Goal: Information Seeking & Learning: Learn about a topic

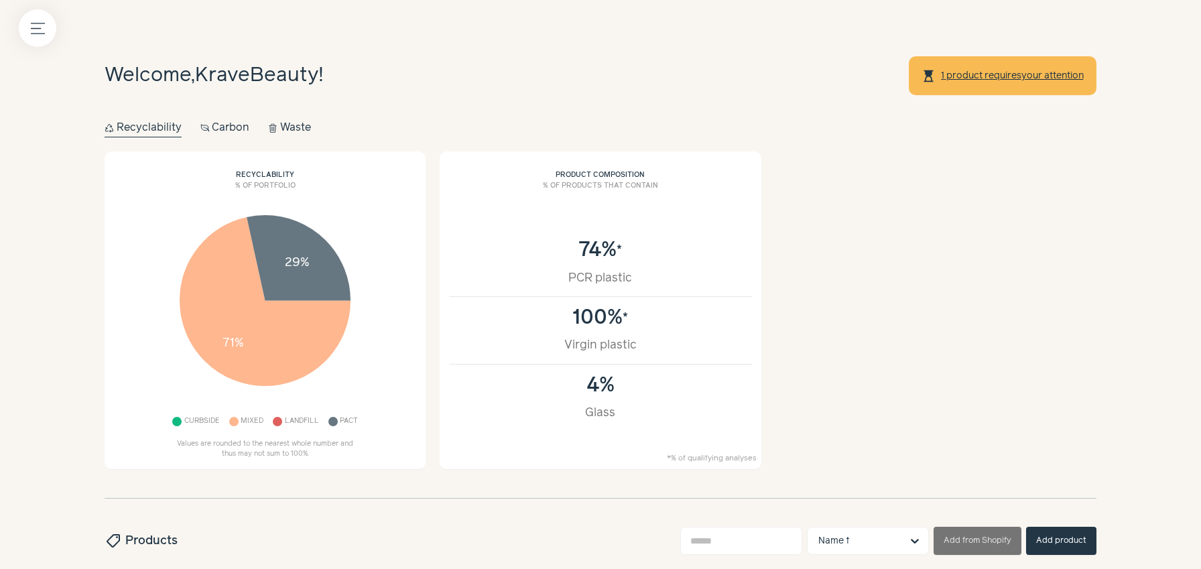
click at [224, 124] on button "Carbon Carbon" at bounding box center [225, 128] width 50 height 19
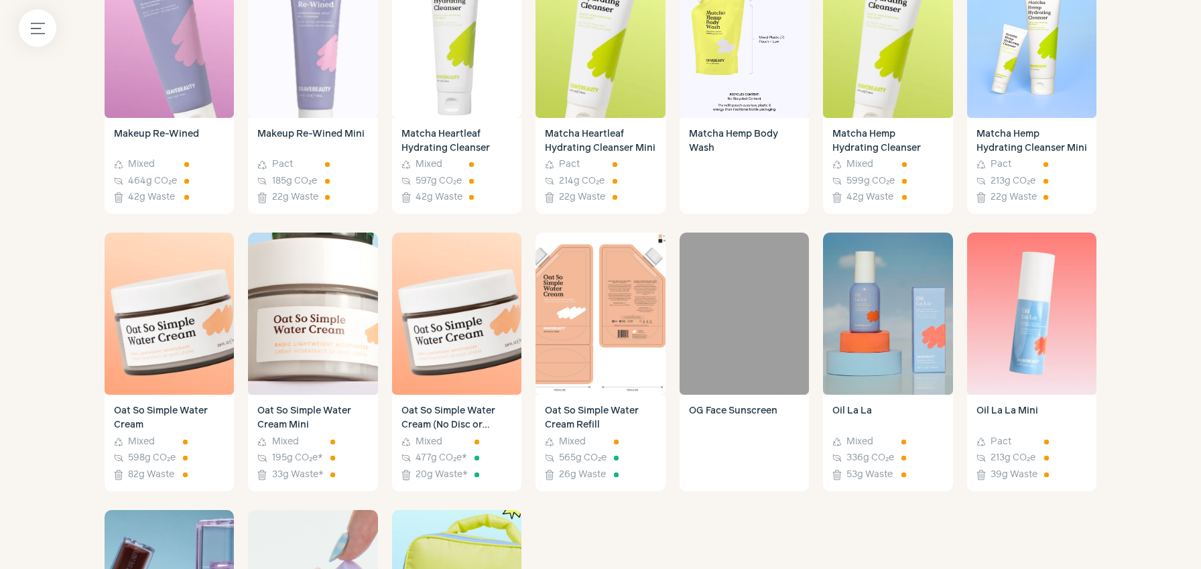
scroll to position [1396, 0]
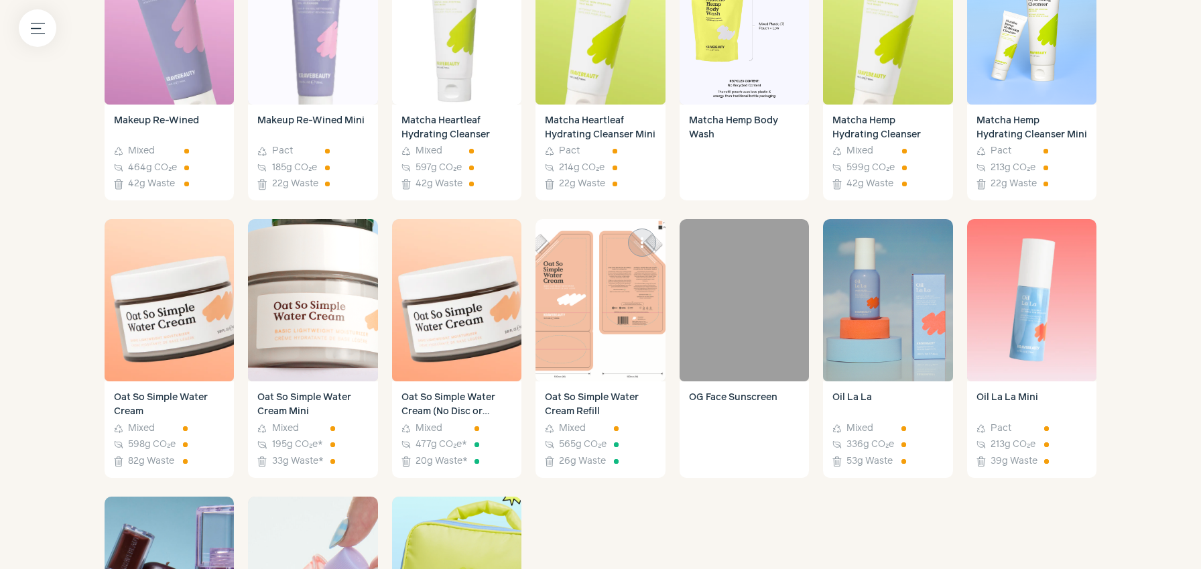
click at [576, 348] on img at bounding box center [599, 300] width 129 height 162
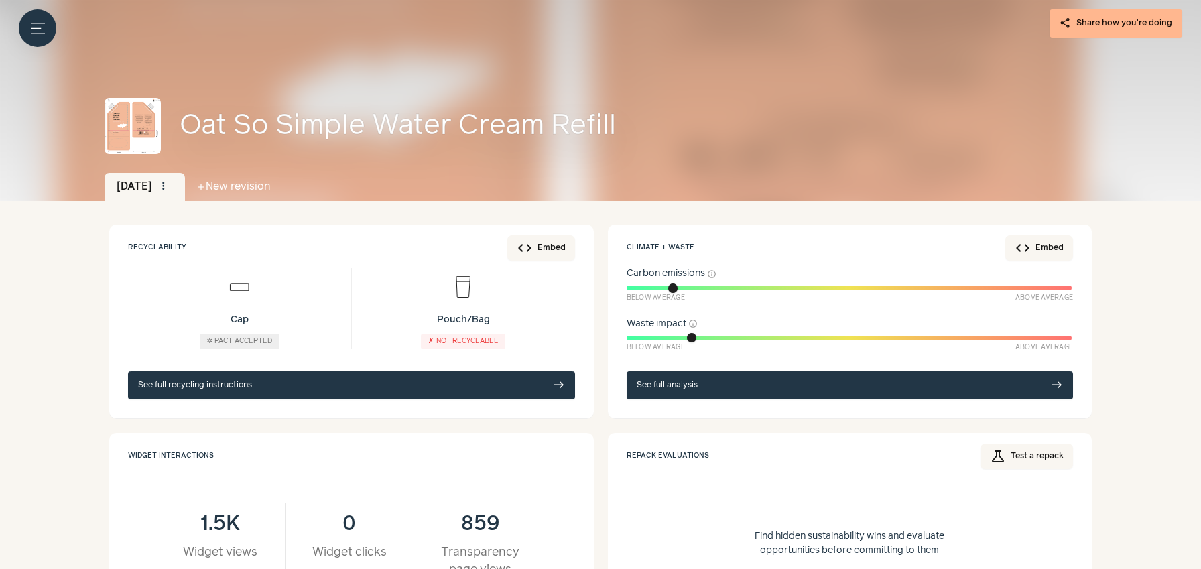
scroll to position [124, 0]
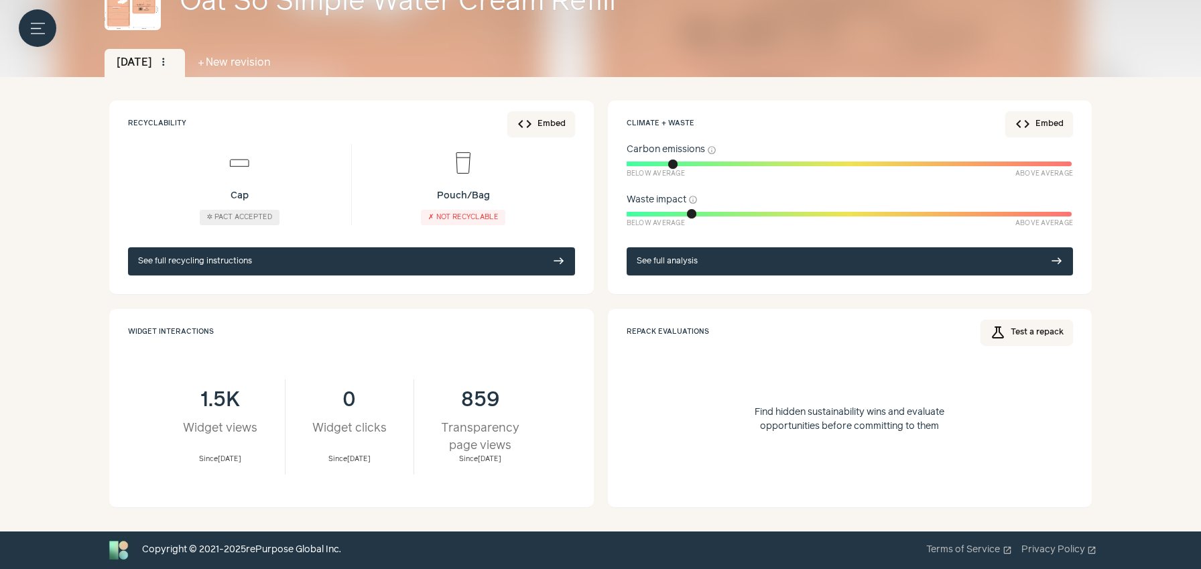
click at [740, 266] on link "See full analysis east" at bounding box center [850, 261] width 447 height 28
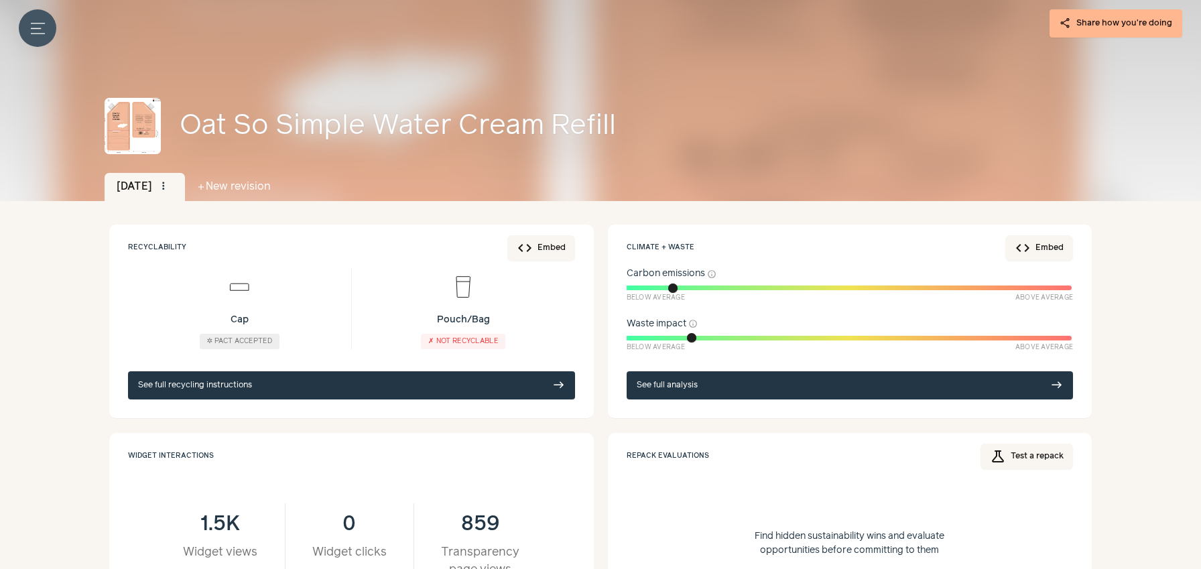
click at [40, 23] on icon "Menu button" at bounding box center [38, 28] width 14 height 14
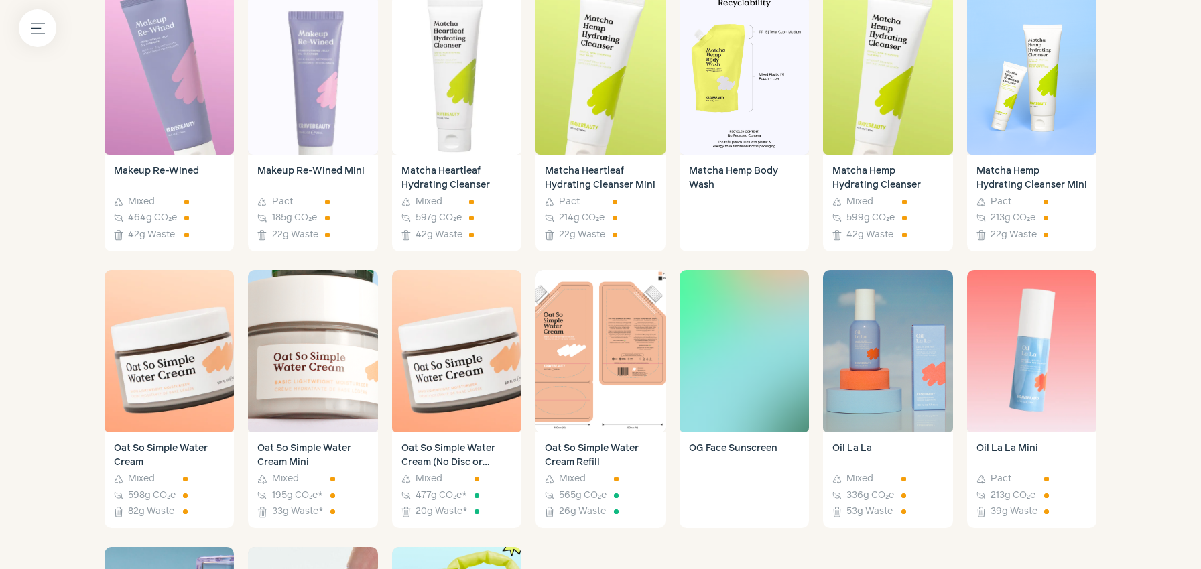
scroll to position [1135, 0]
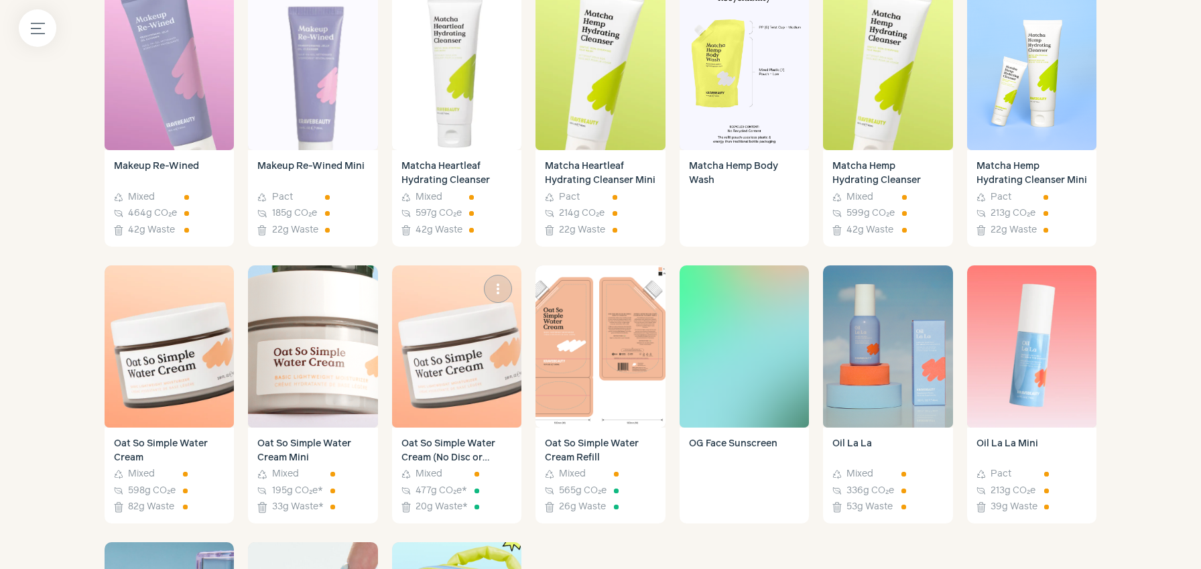
click at [457, 405] on img at bounding box center [456, 346] width 129 height 162
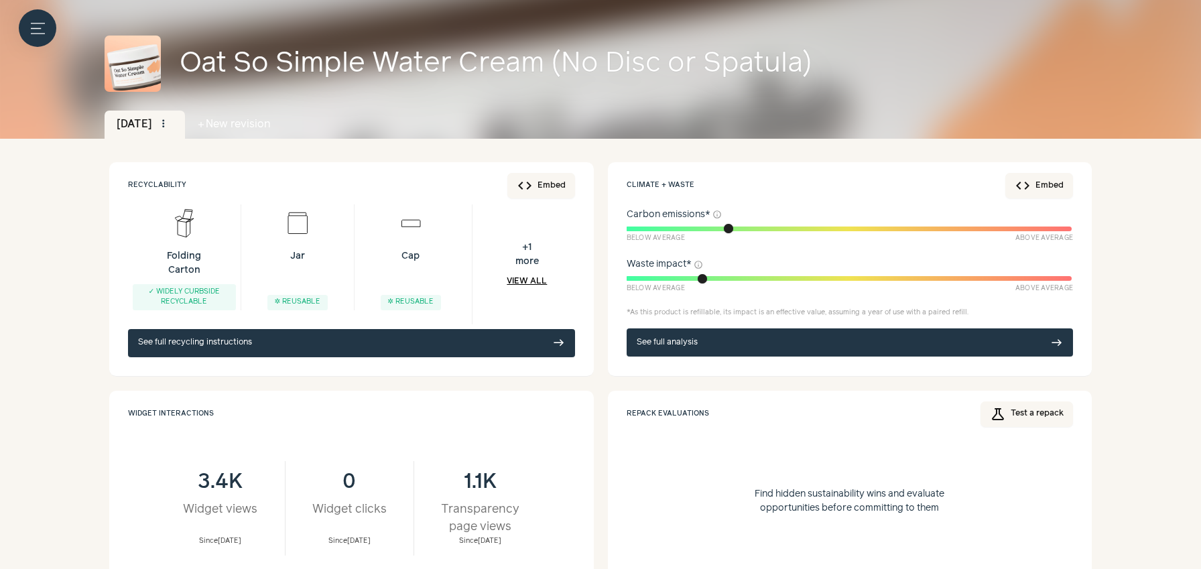
scroll to position [143, 0]
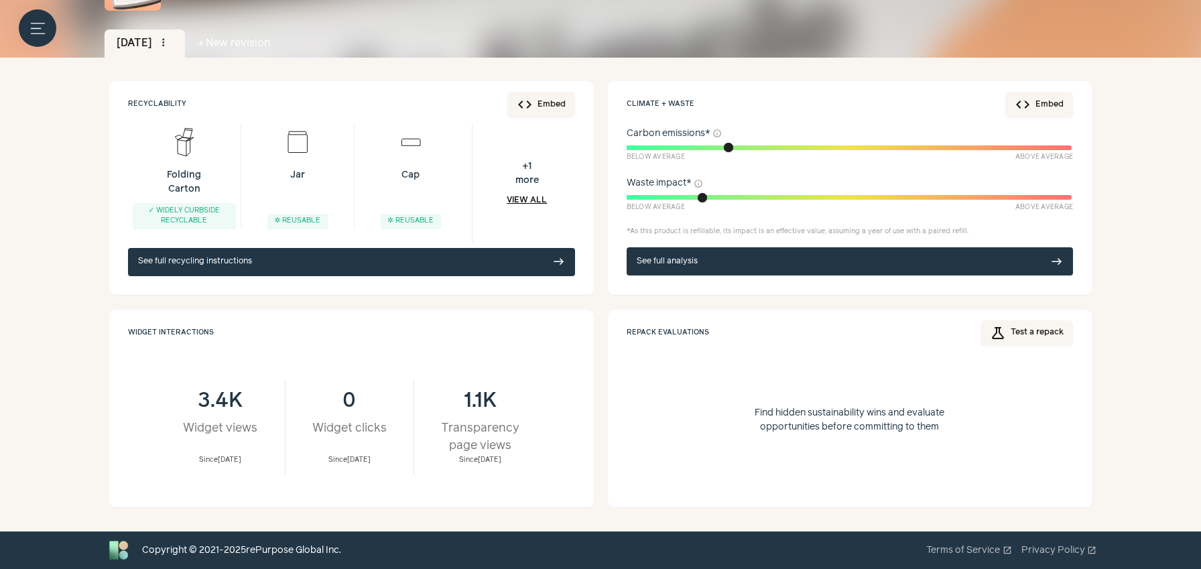
click at [781, 255] on link "See full analysis east" at bounding box center [850, 261] width 447 height 28
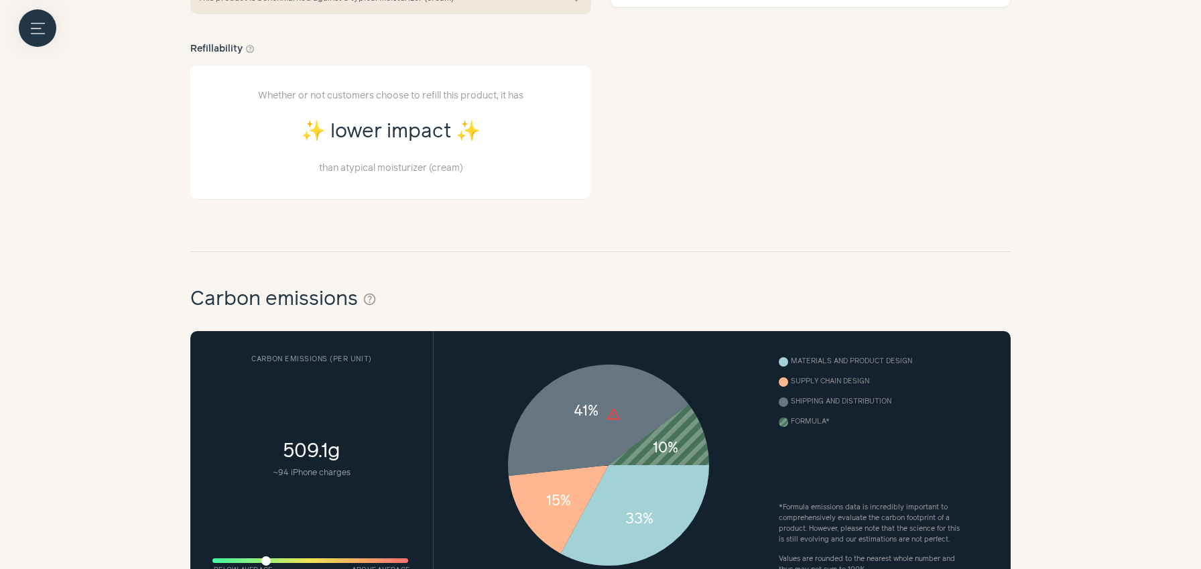
scroll to position [426, 0]
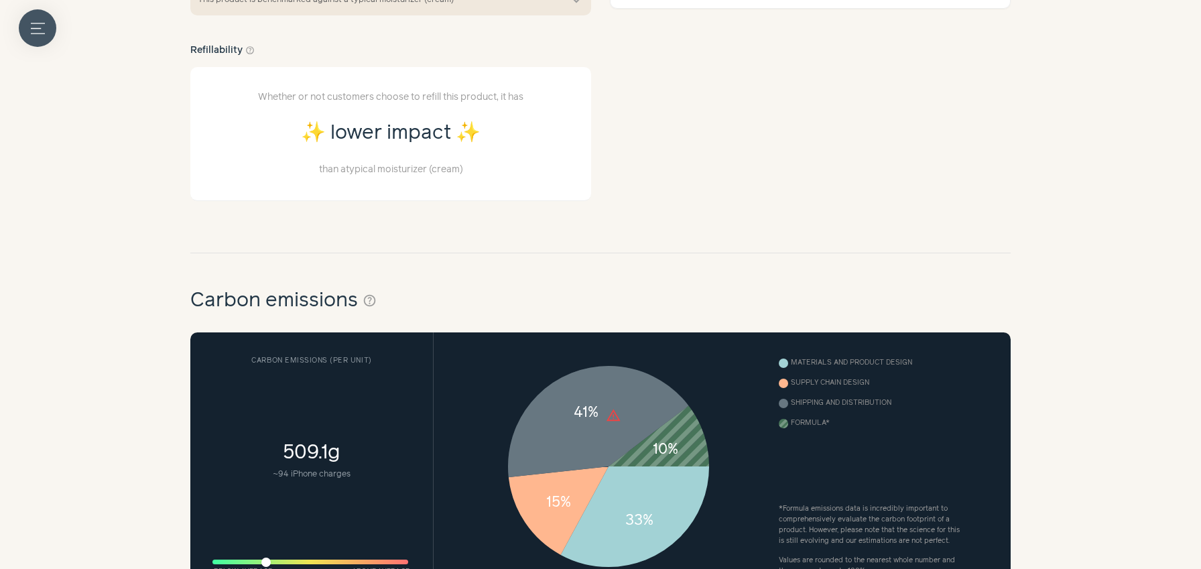
click at [40, 29] on icon "Menu button" at bounding box center [38, 28] width 14 height 14
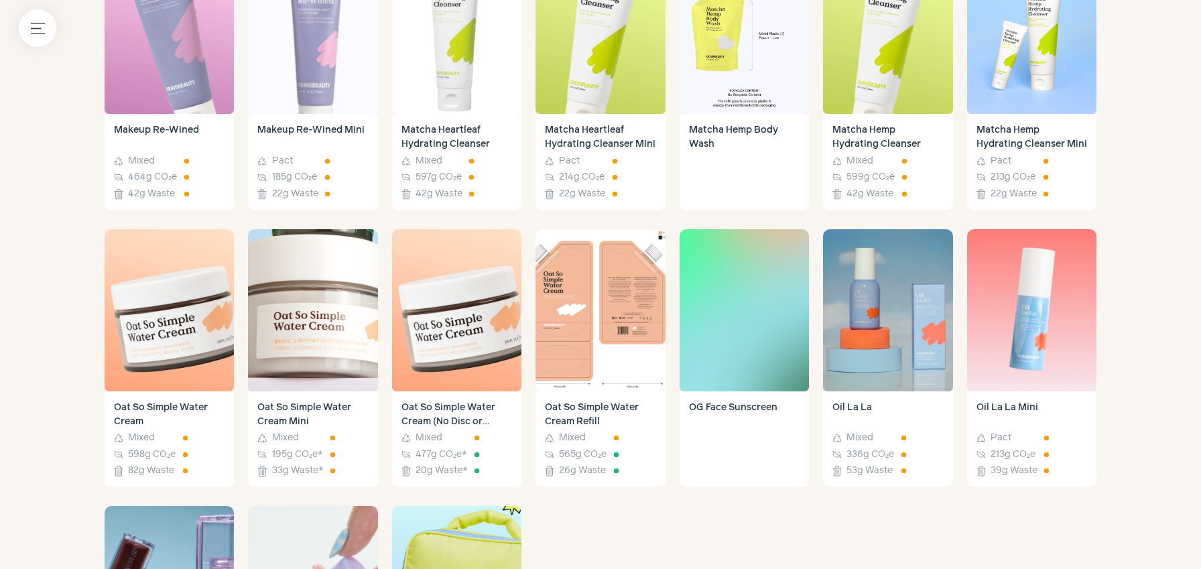
scroll to position [1229, 0]
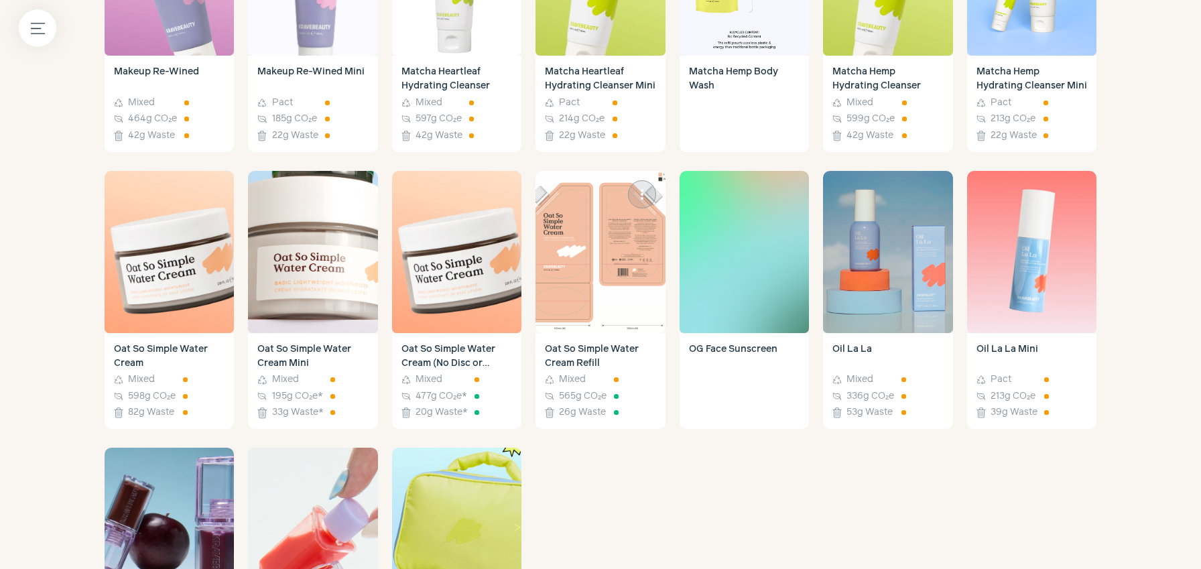
click at [610, 248] on img at bounding box center [599, 252] width 129 height 162
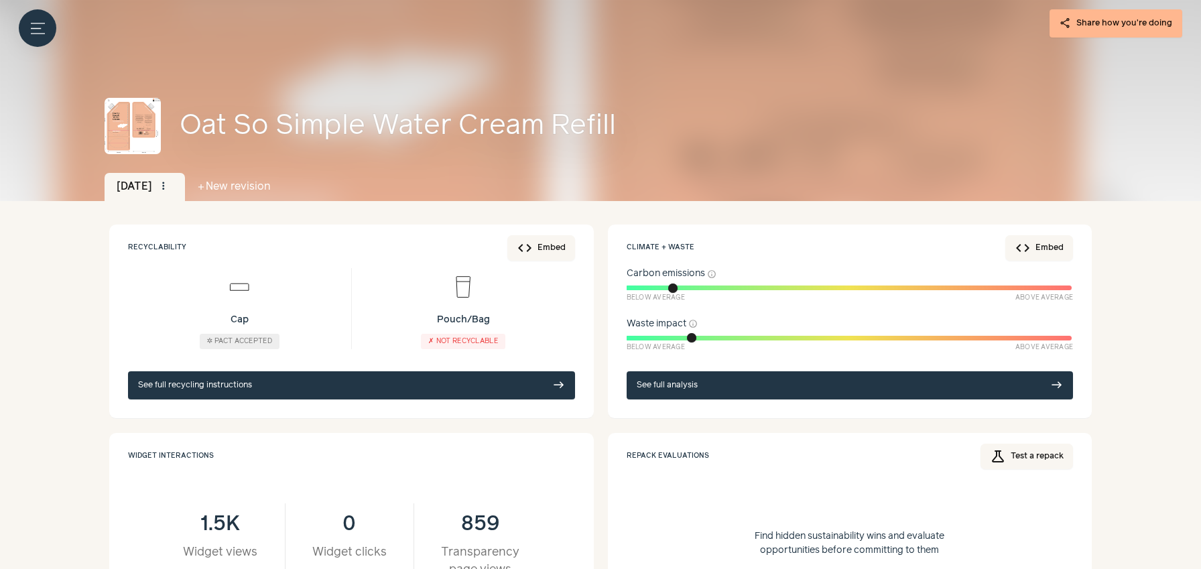
scroll to position [124, 0]
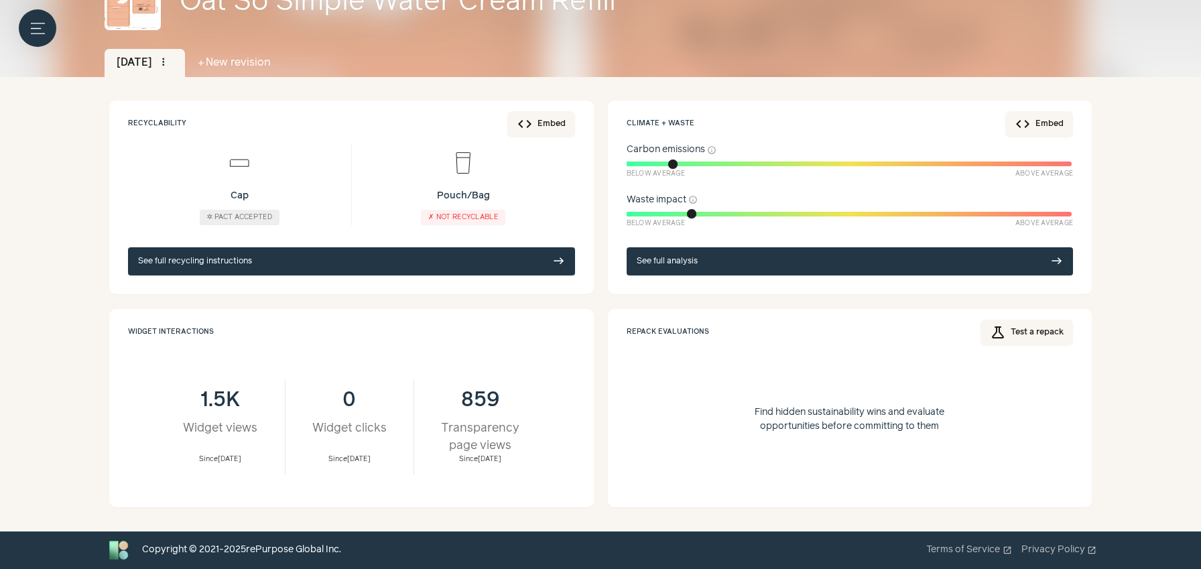
click at [689, 258] on link "See full analysis east" at bounding box center [850, 261] width 447 height 28
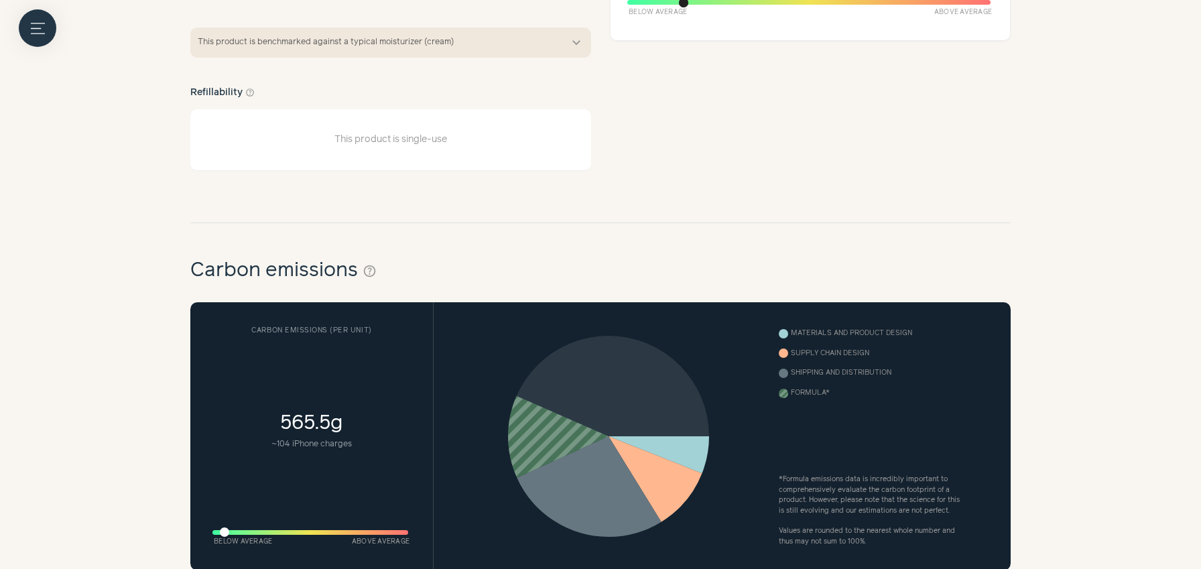
scroll to position [385, 0]
